Goal: Transaction & Acquisition: Purchase product/service

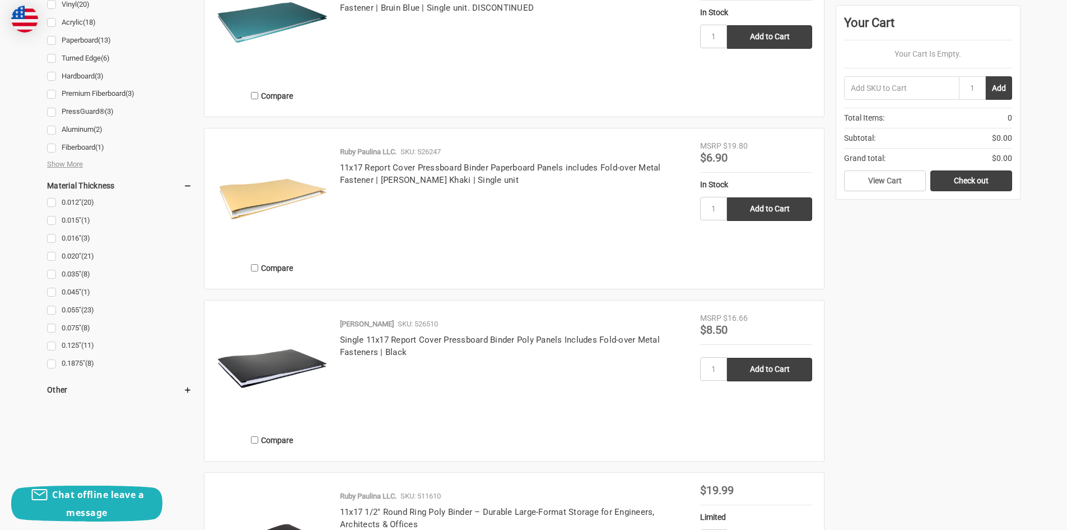
scroll to position [1289, 0]
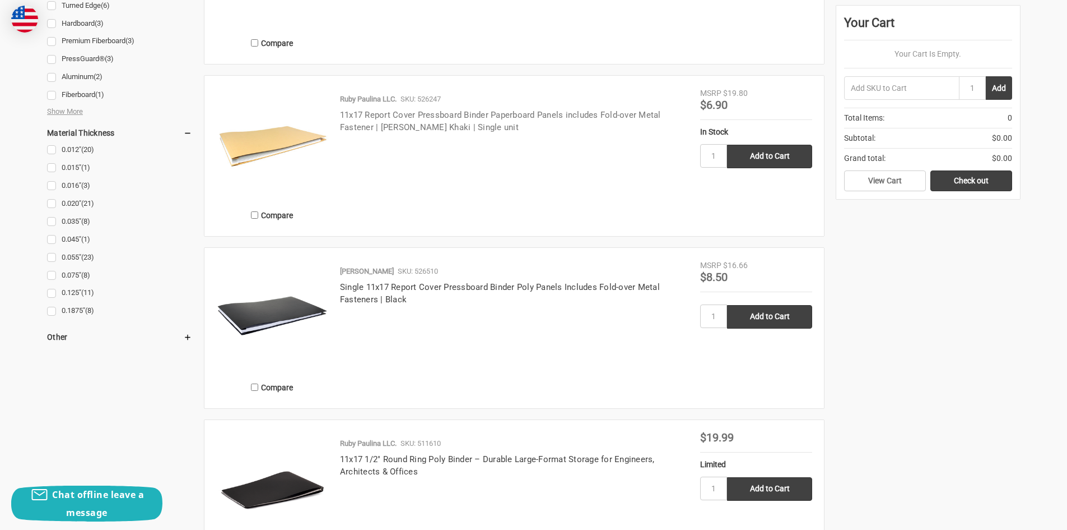
click at [443, 117] on link "11x17 Report Cover Pressboard Binder Paperboard Panels includes Fold-over Metal…" at bounding box center [500, 121] width 321 height 23
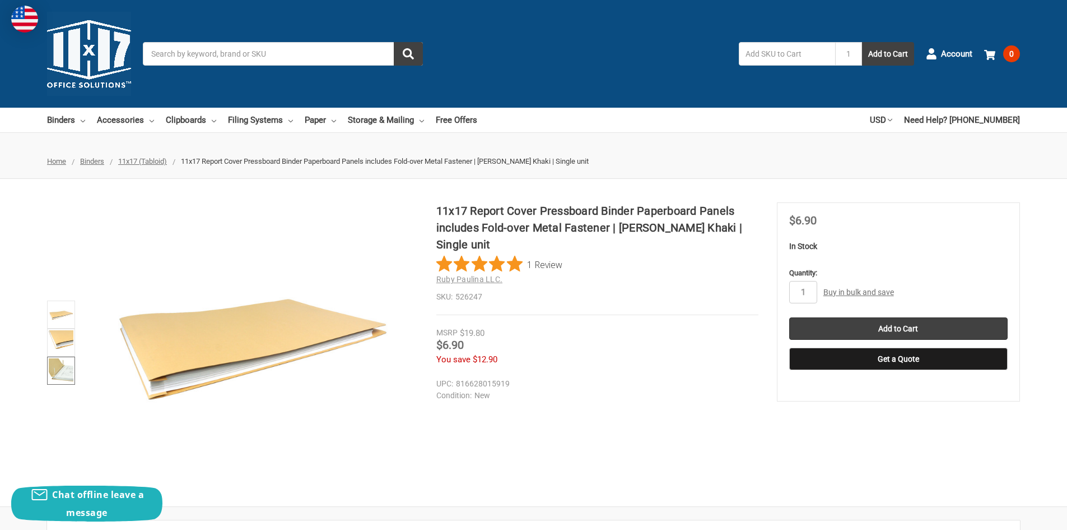
click at [62, 370] on img at bounding box center [61, 370] width 25 height 25
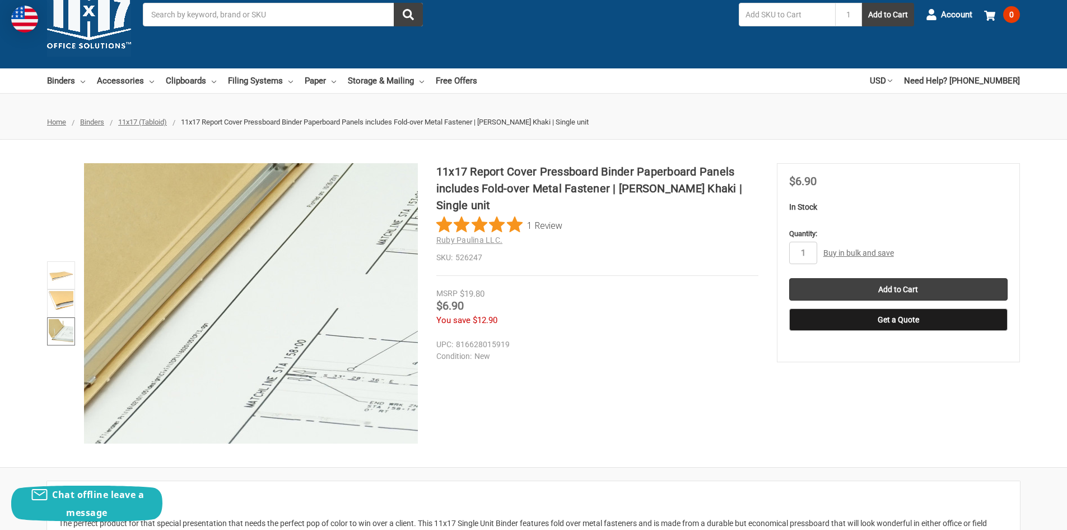
scroll to position [56, 0]
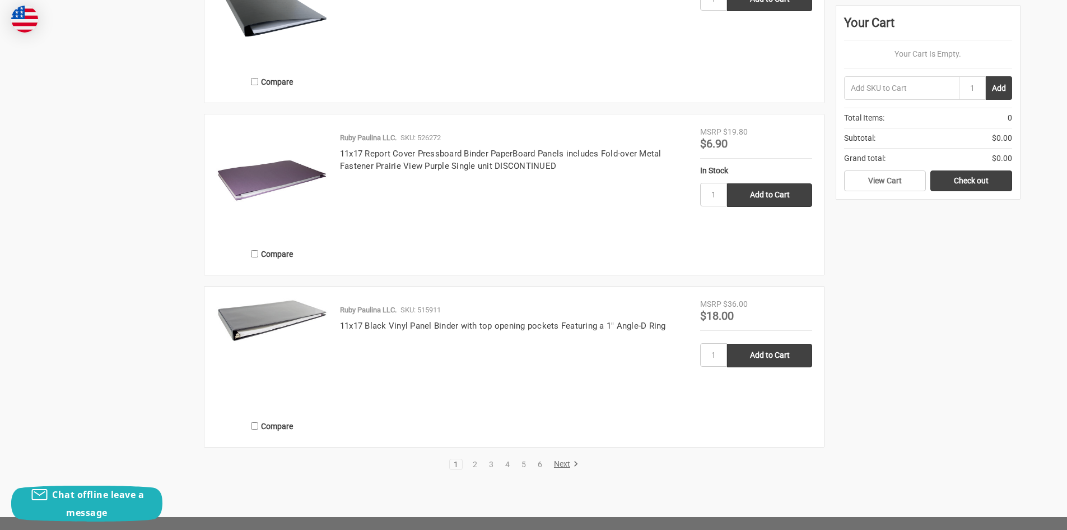
scroll to position [2241, 0]
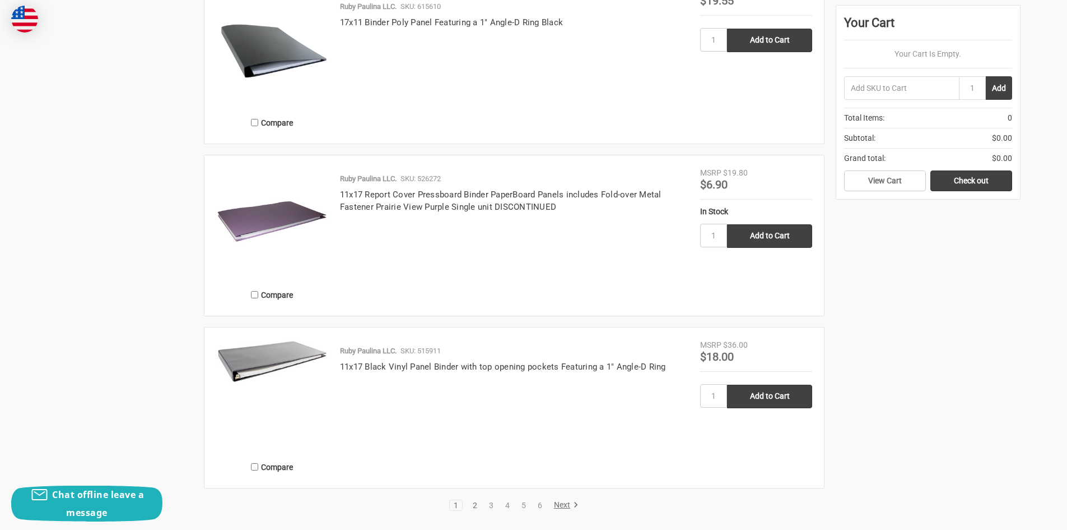
click at [475, 506] on link "2" at bounding box center [475, 505] width 12 height 8
